Goal: Transaction & Acquisition: Purchase product/service

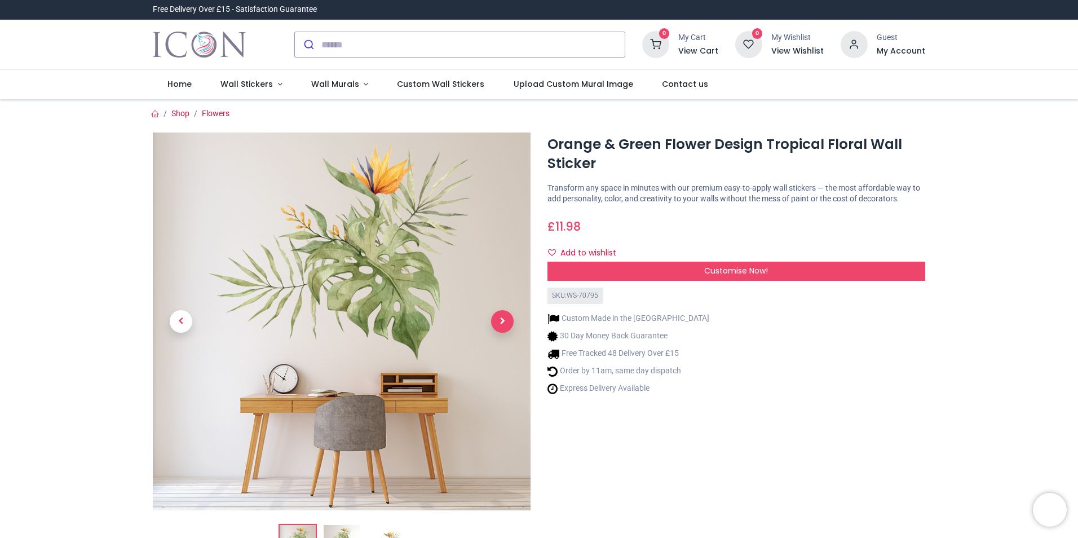
click at [499, 319] on span "Next" at bounding box center [502, 321] width 23 height 23
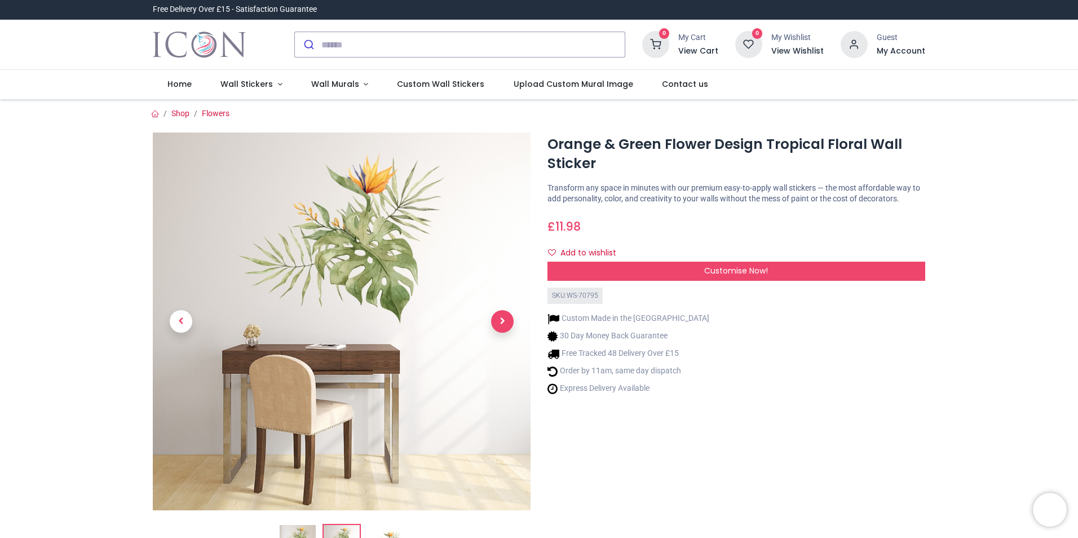
click at [499, 319] on span "Next" at bounding box center [502, 321] width 23 height 23
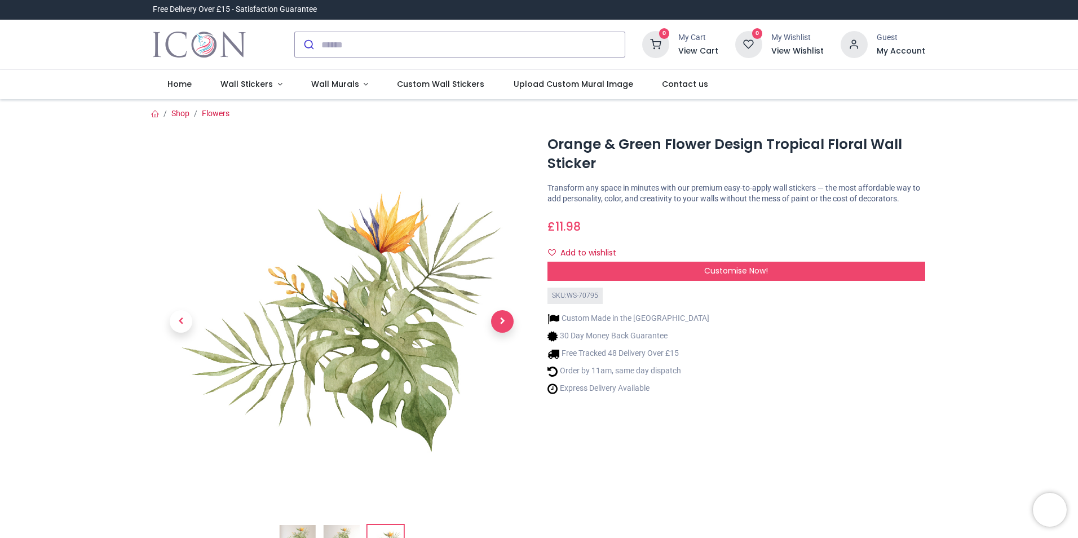
click at [499, 319] on span "Next" at bounding box center [502, 321] width 23 height 23
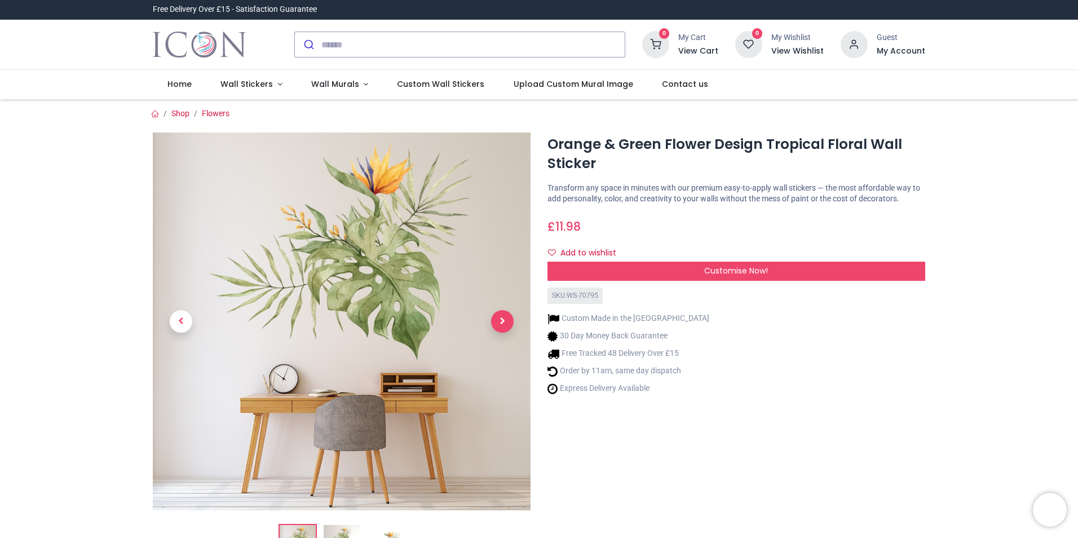
click at [497, 318] on span "Next" at bounding box center [502, 321] width 23 height 23
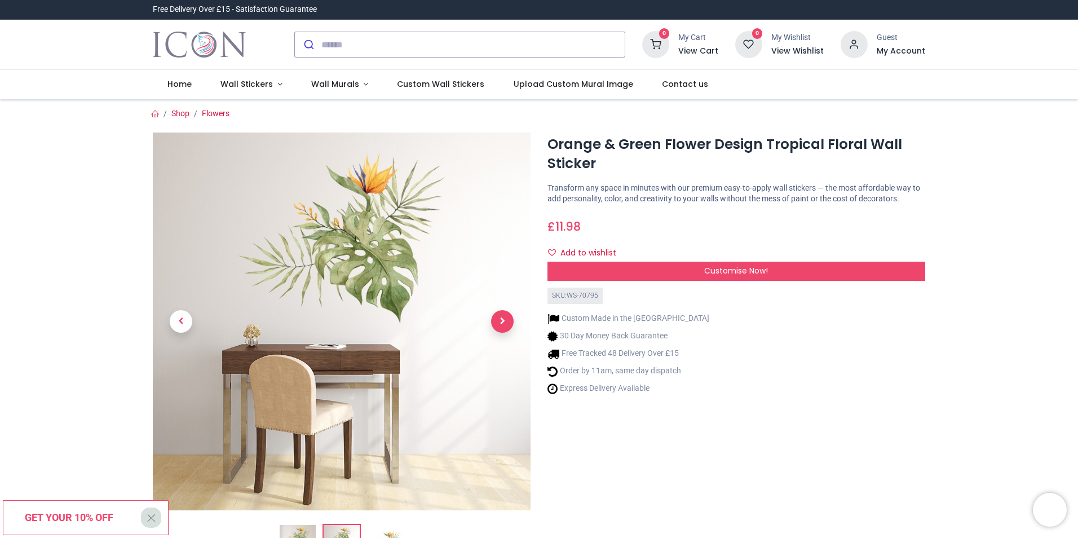
click at [497, 318] on span "Next" at bounding box center [502, 321] width 23 height 23
